Goal: Task Accomplishment & Management: Complete application form

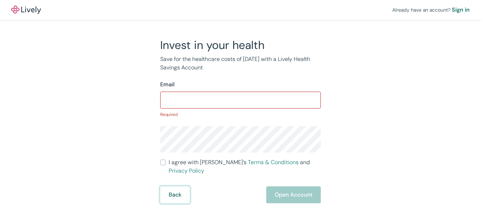
click at [174, 186] on button "Back" at bounding box center [175, 194] width 30 height 17
click at [181, 98] on input "Email" at bounding box center [240, 100] width 161 height 14
click at [191, 105] on input "Email" at bounding box center [240, 100] width 161 height 14
click at [27, 155] on div "Already have an account? Sign in Invest in your health Save for the healthcare …" at bounding box center [240, 101] width 481 height 203
click at [247, 93] on input "a3" at bounding box center [240, 100] width 161 height 14
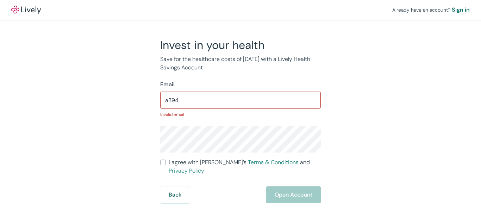
click at [26, 163] on div "Already have an account? Sign in Invest in your health Save for the healthcare …" at bounding box center [240, 101] width 481 height 203
click at [255, 103] on input "a394" at bounding box center [240, 100] width 161 height 14
click at [26, 163] on div "Already have an account? Sign in Invest in your health Save for the healthcare …" at bounding box center [240, 101] width 481 height 203
click at [254, 99] on input "a39485" at bounding box center [240, 100] width 161 height 14
click at [31, 185] on div "Already have an account? Sign in Invest in your health Save for the healthcare …" at bounding box center [240, 101] width 481 height 203
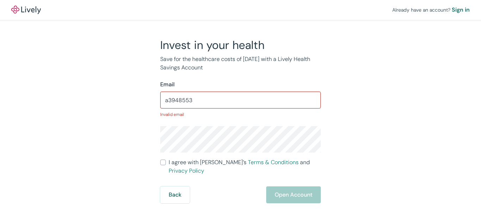
click at [234, 96] on input "a3948553" at bounding box center [240, 100] width 161 height 14
click at [35, 145] on div "Already have an account? Sign in Invest in your health Save for the healthcare …" at bounding box center [240, 101] width 481 height 203
click at [271, 97] on input "a3948553@" at bounding box center [240, 100] width 161 height 14
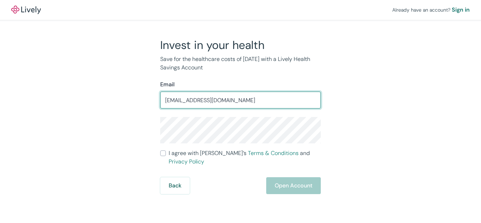
type input "a3948553@gmail.com"
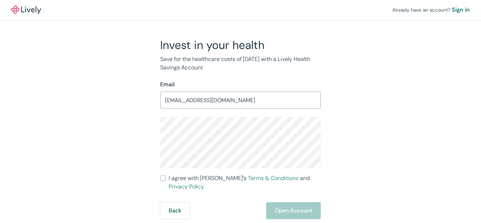
click at [288, 202] on div "Back Open Account" at bounding box center [240, 210] width 161 height 17
click at [292, 203] on div "Back Open Account" at bounding box center [240, 210] width 161 height 17
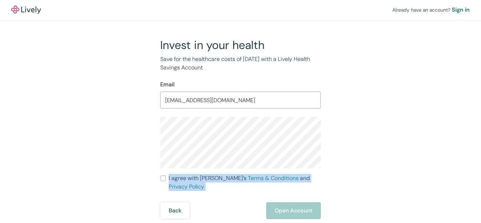
click at [292, 203] on div "Back Open Account" at bounding box center [240, 210] width 161 height 17
click at [292, 204] on div "Back Open Account" at bounding box center [240, 210] width 161 height 17
click at [432, 185] on div "Already have an account? Sign in Invest in your health Save for the healthcare …" at bounding box center [240, 109] width 481 height 219
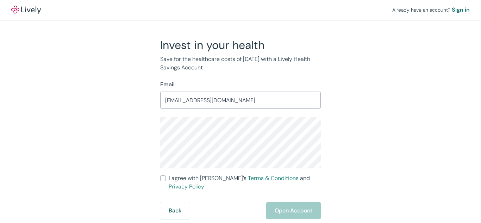
click at [161, 180] on input "I agree with Lively’s Terms & Conditions and Privacy Policy" at bounding box center [163, 178] width 6 height 6
checkbox input "true"
click at [285, 211] on div "Already have an account? Sign in Invest in your health Save for the healthcare …" at bounding box center [240, 111] width 481 height 223
click at [282, 204] on button "Open Account" at bounding box center [293, 210] width 55 height 17
